Goal: Share content: Share content

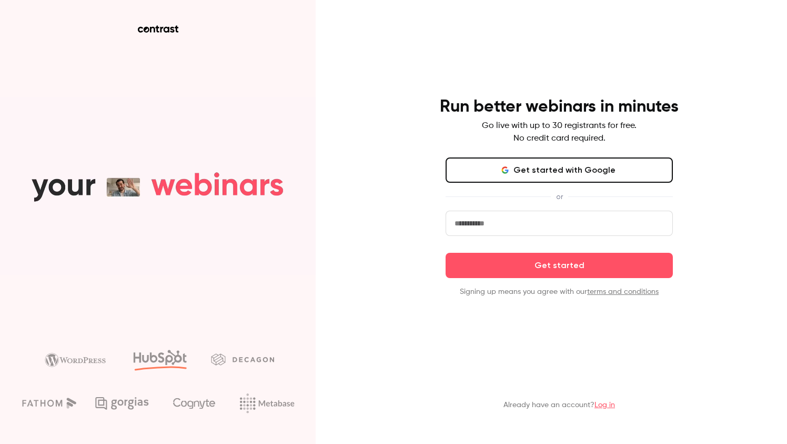
click at [550, 220] on input "email" at bounding box center [559, 222] width 227 height 25
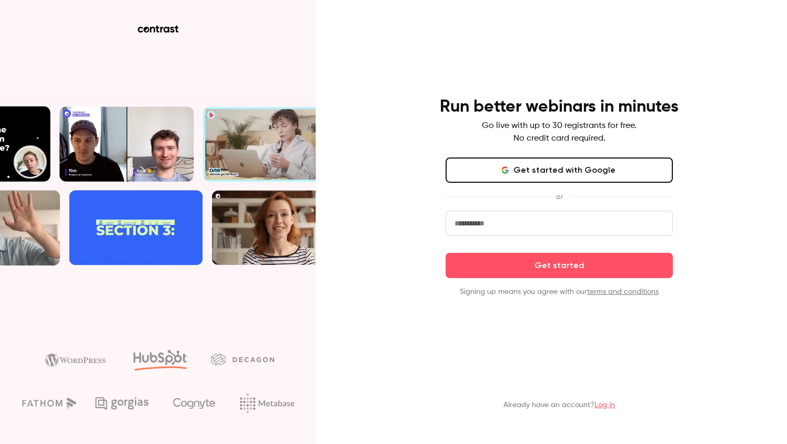
click at [460, 403] on div "Already have an account? Log in" at bounding box center [559, 389] width 274 height 58
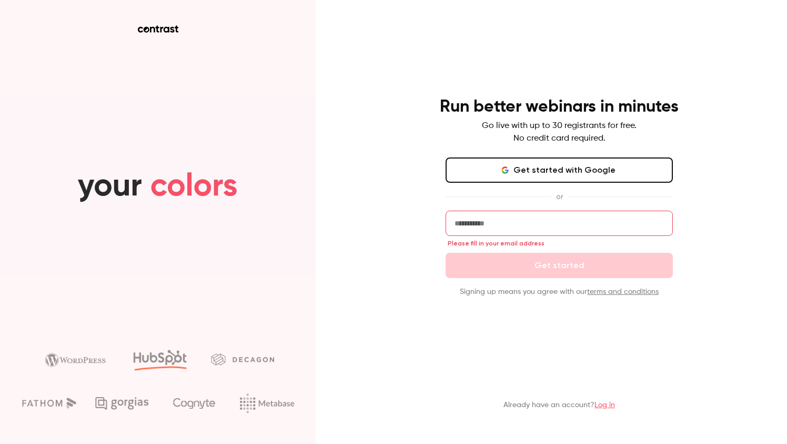
click at [602, 406] on link "Log in" at bounding box center [605, 404] width 21 height 7
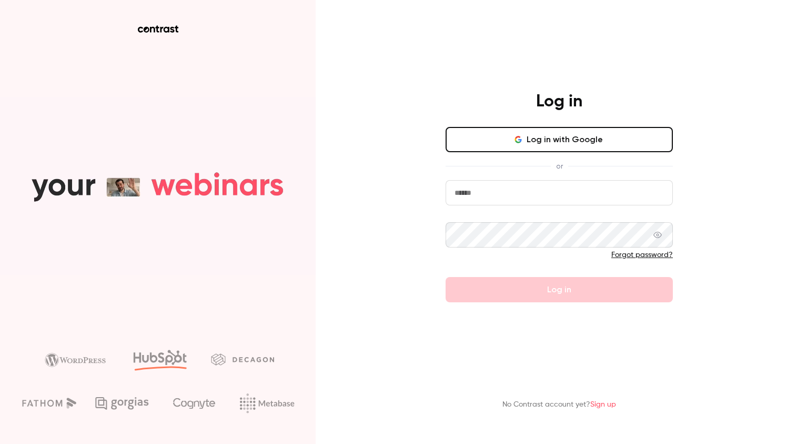
click at [506, 195] on input "email" at bounding box center [559, 192] width 227 height 25
type input "**********"
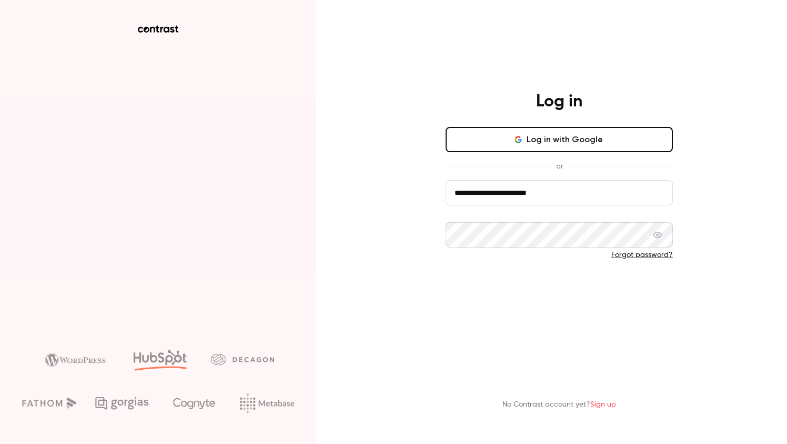
click at [506, 296] on button "Log in" at bounding box center [559, 289] width 227 height 25
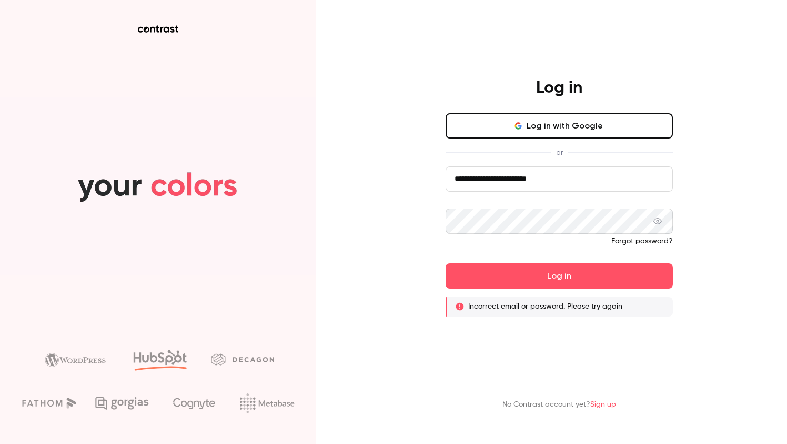
click at [657, 220] on icon at bounding box center [657, 221] width 8 height 8
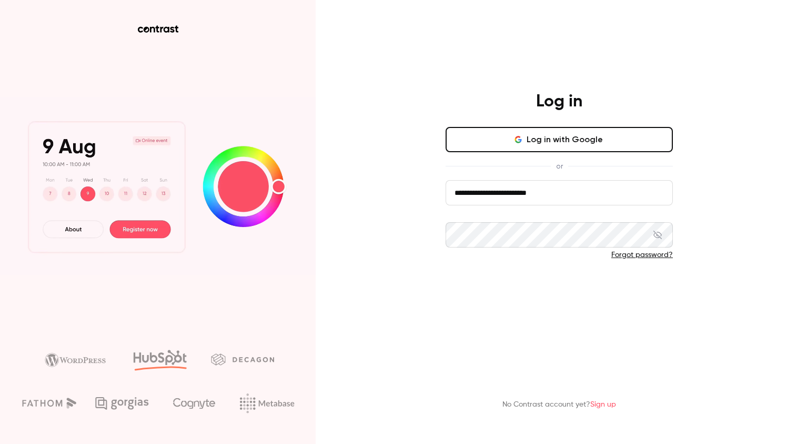
click at [536, 290] on button "Log in" at bounding box center [559, 289] width 227 height 25
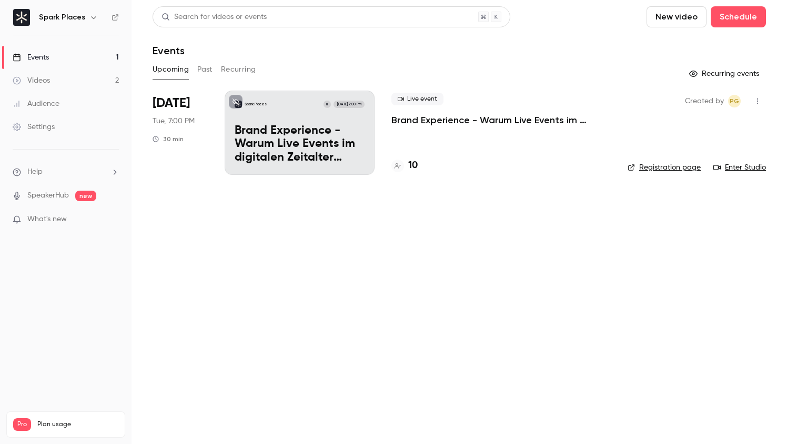
click at [325, 130] on p "Brand Experience - Warum Live Events im digitalen Zeitalter unverzichtbar sind!" at bounding box center [300, 144] width 130 height 41
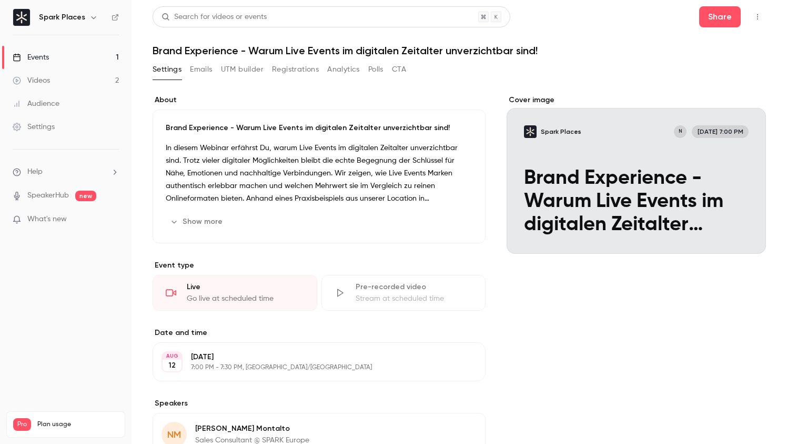
click at [752, 13] on button "button" at bounding box center [757, 16] width 17 height 17
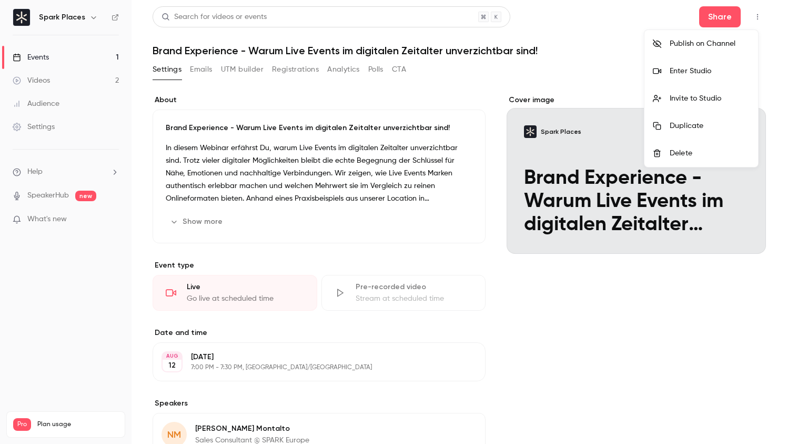
click at [702, 62] on li "Enter Studio" at bounding box center [702, 70] width 114 height 27
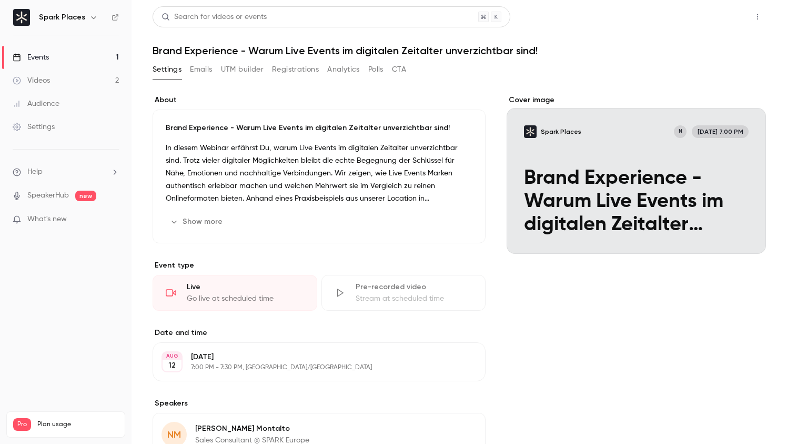
click at [725, 13] on button "Share" at bounding box center [720, 16] width 42 height 21
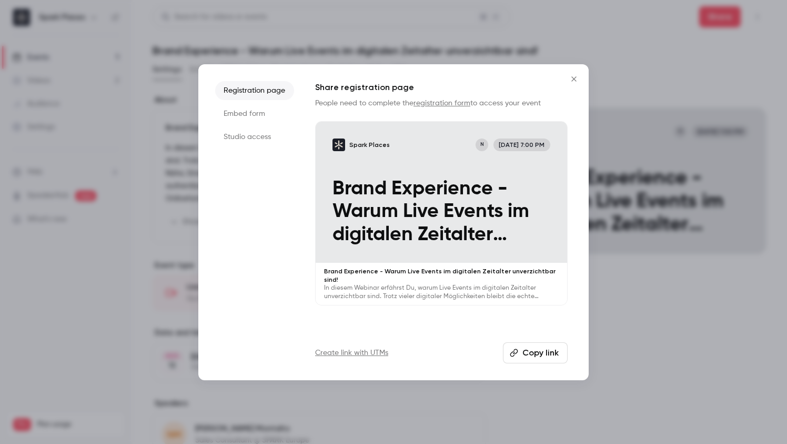
click at [247, 142] on li "Studio access" at bounding box center [254, 136] width 79 height 19
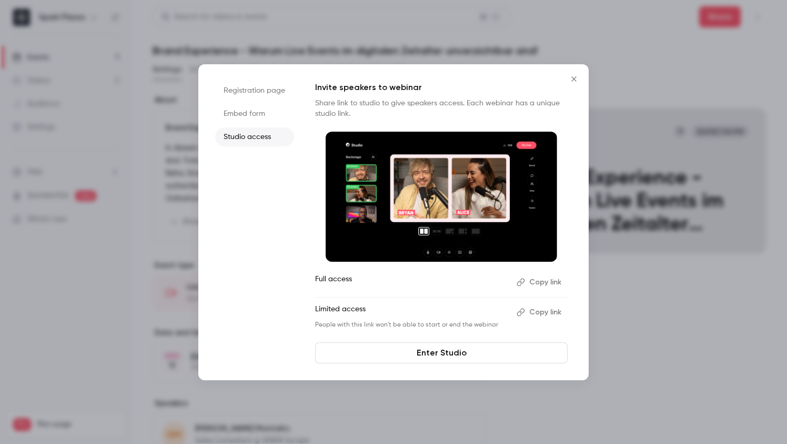
click at [555, 310] on button "Copy link" at bounding box center [539, 312] width 55 height 17
click at [541, 308] on button "Copy link" at bounding box center [539, 312] width 55 height 17
